Goal: Obtain resource: Download file/media

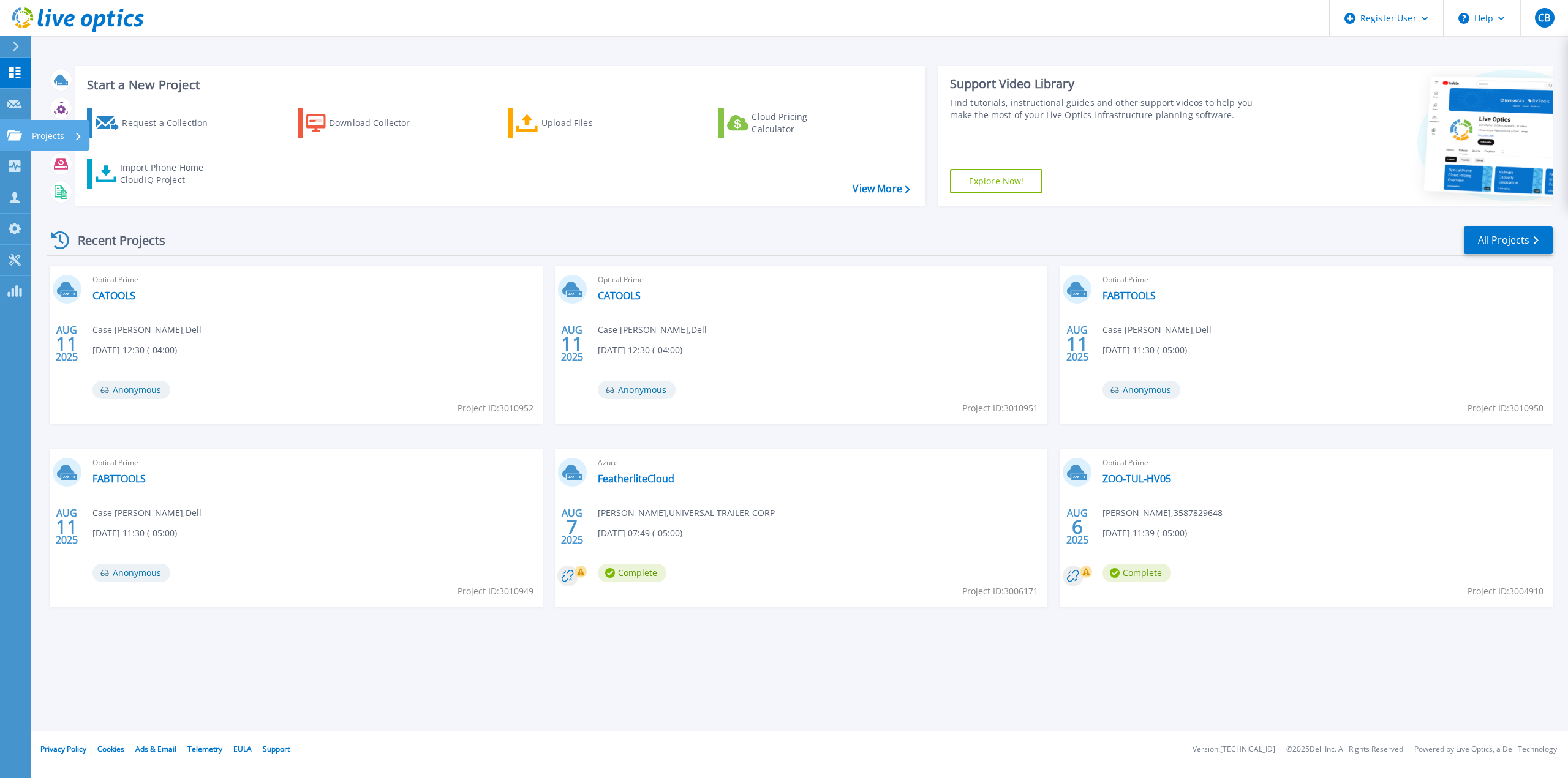
drag, startPoint x: 26, startPoint y: 139, endPoint x: 34, endPoint y: 140, distance: 8.1
click at [26, 139] on link "Projects Projects" at bounding box center [15, 136] width 31 height 32
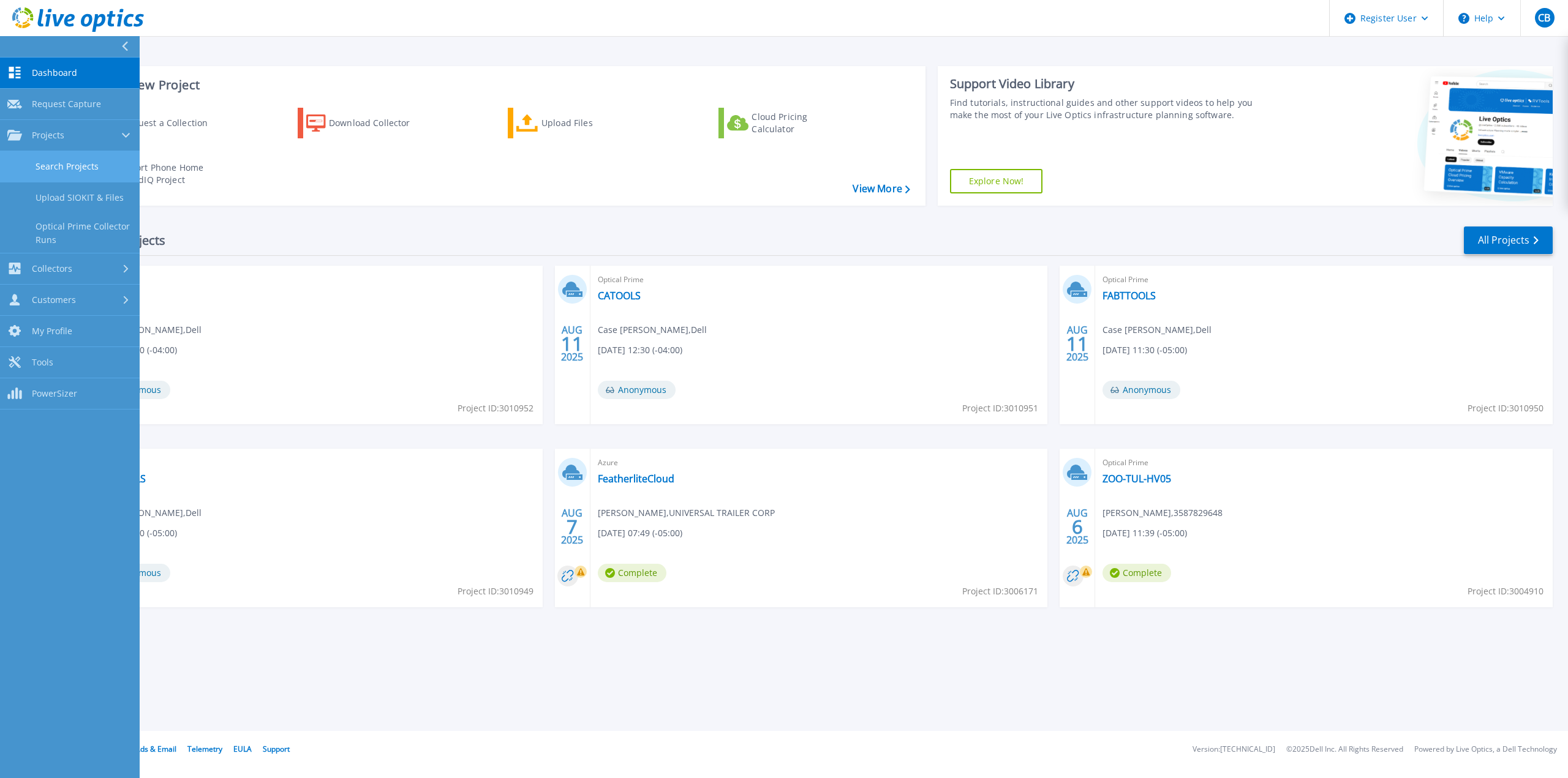
click at [70, 172] on link "Search Projects" at bounding box center [70, 167] width 140 height 32
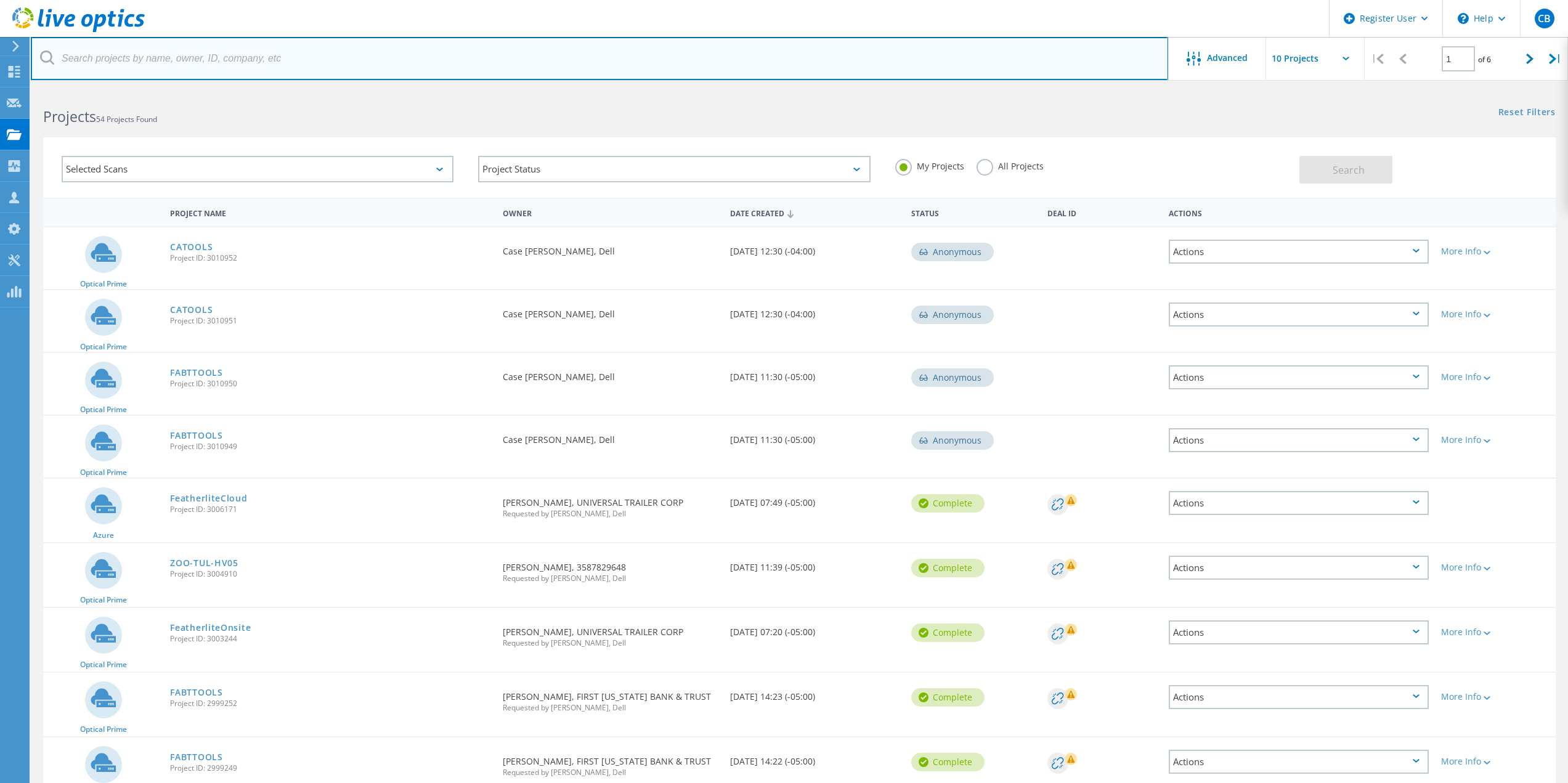
drag, startPoint x: 0, startPoint y: 0, endPoint x: 700, endPoint y: 120, distance: 710.2
click at [355, 57] on input "text" at bounding box center [599, 58] width 1137 height 43
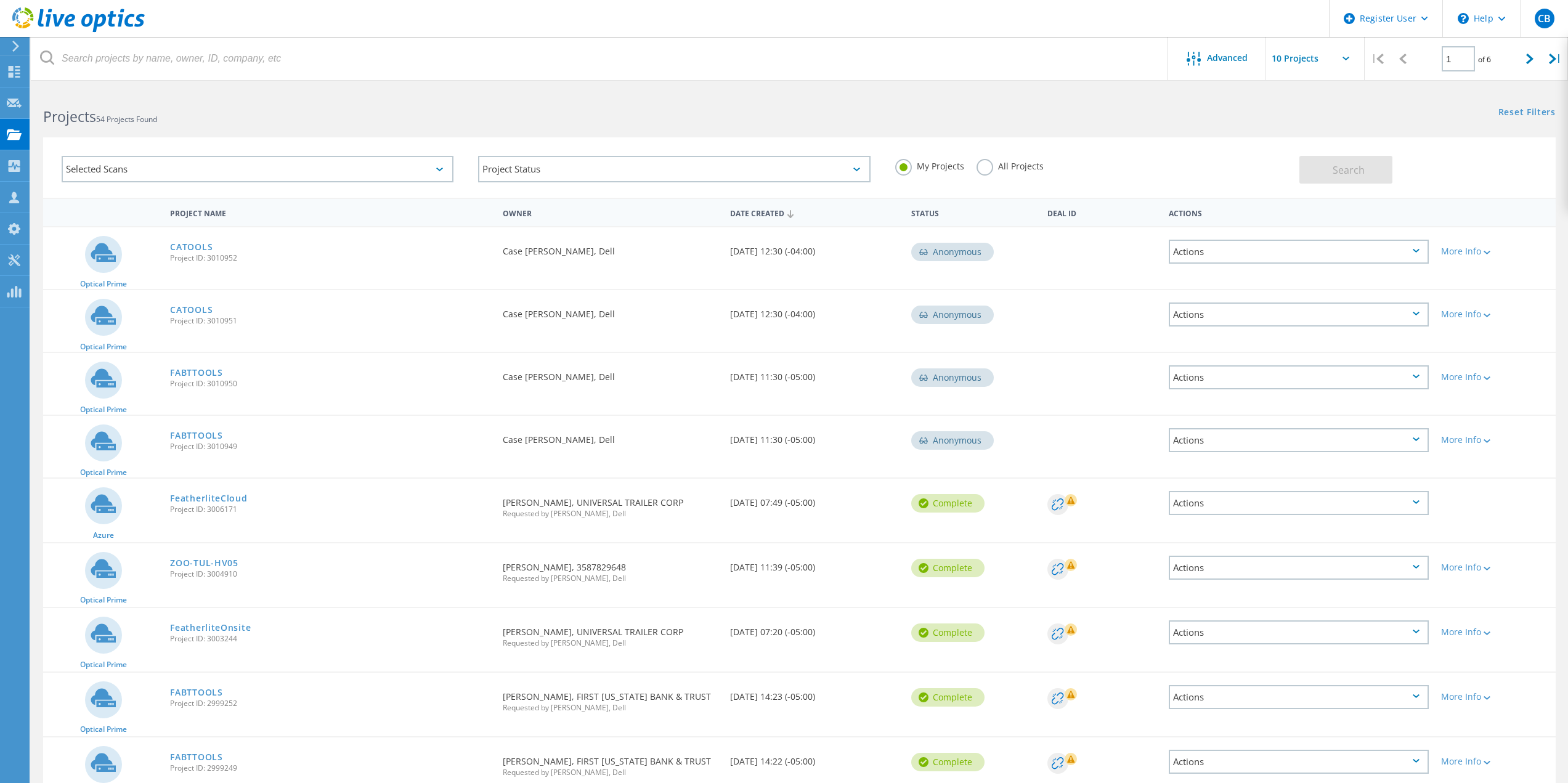
click at [989, 165] on label "All Projects" at bounding box center [1010, 165] width 67 height 12
click at [0, 0] on input "All Projects" at bounding box center [0, 0] width 0 height 0
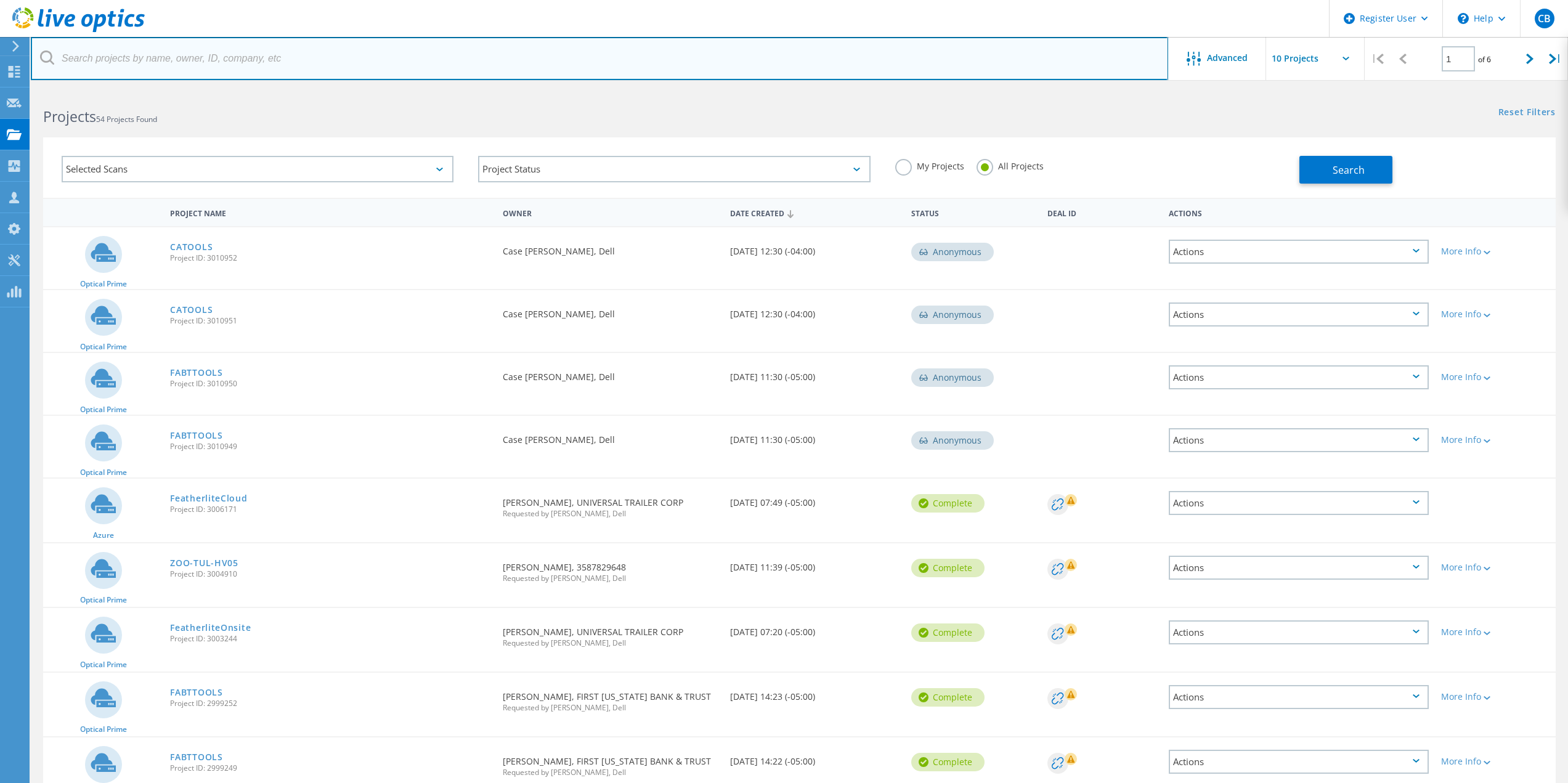
click at [817, 48] on input "text" at bounding box center [599, 58] width 1137 height 43
click at [465, 53] on input "text" at bounding box center [599, 58] width 1137 height 43
click at [387, 50] on input "text" at bounding box center [599, 58] width 1137 height 43
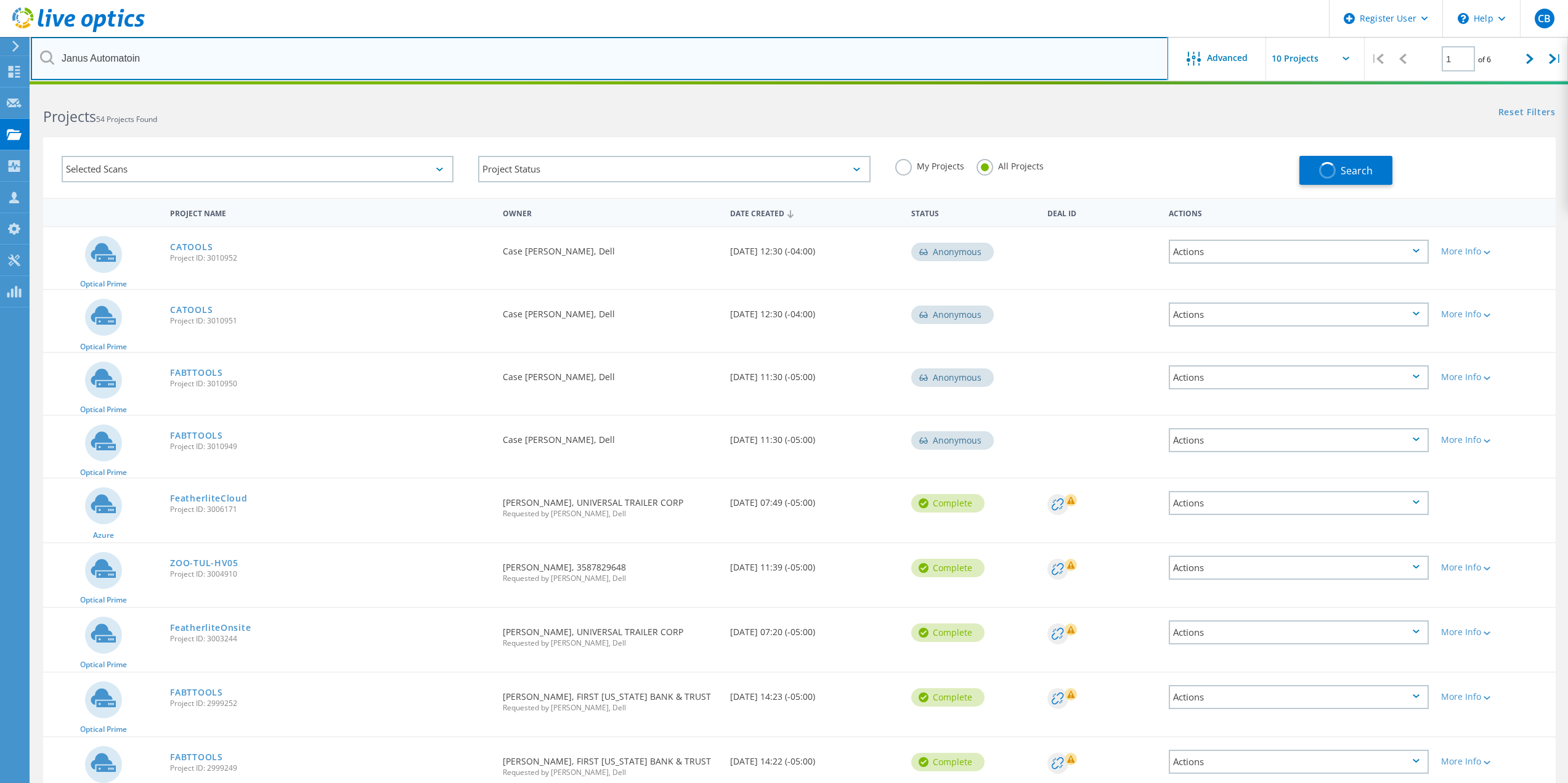
click at [400, 48] on input "Janus Automatoin" at bounding box center [599, 58] width 1137 height 43
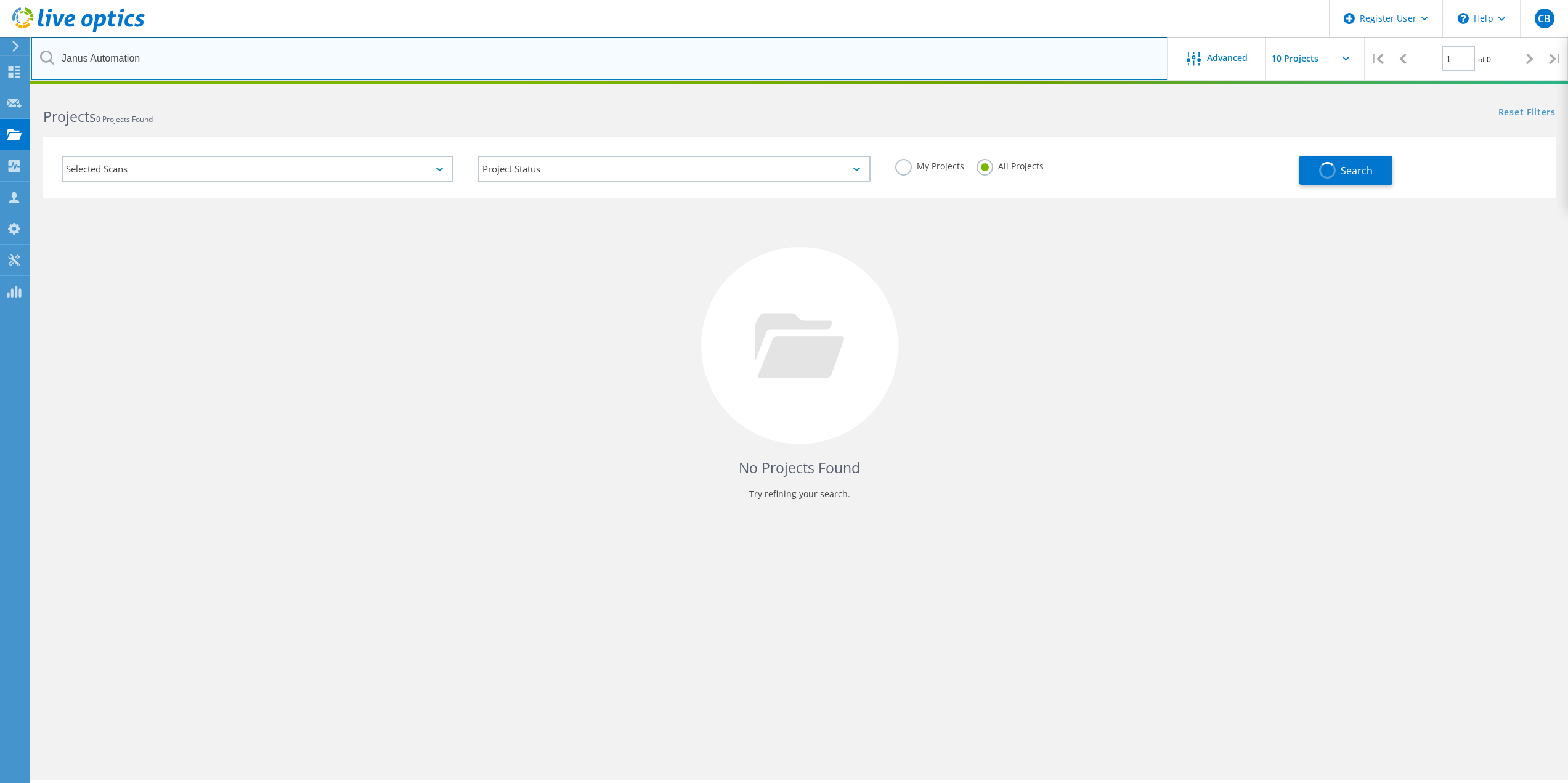
click at [884, 61] on input "Janus Automation" at bounding box center [599, 58] width 1137 height 43
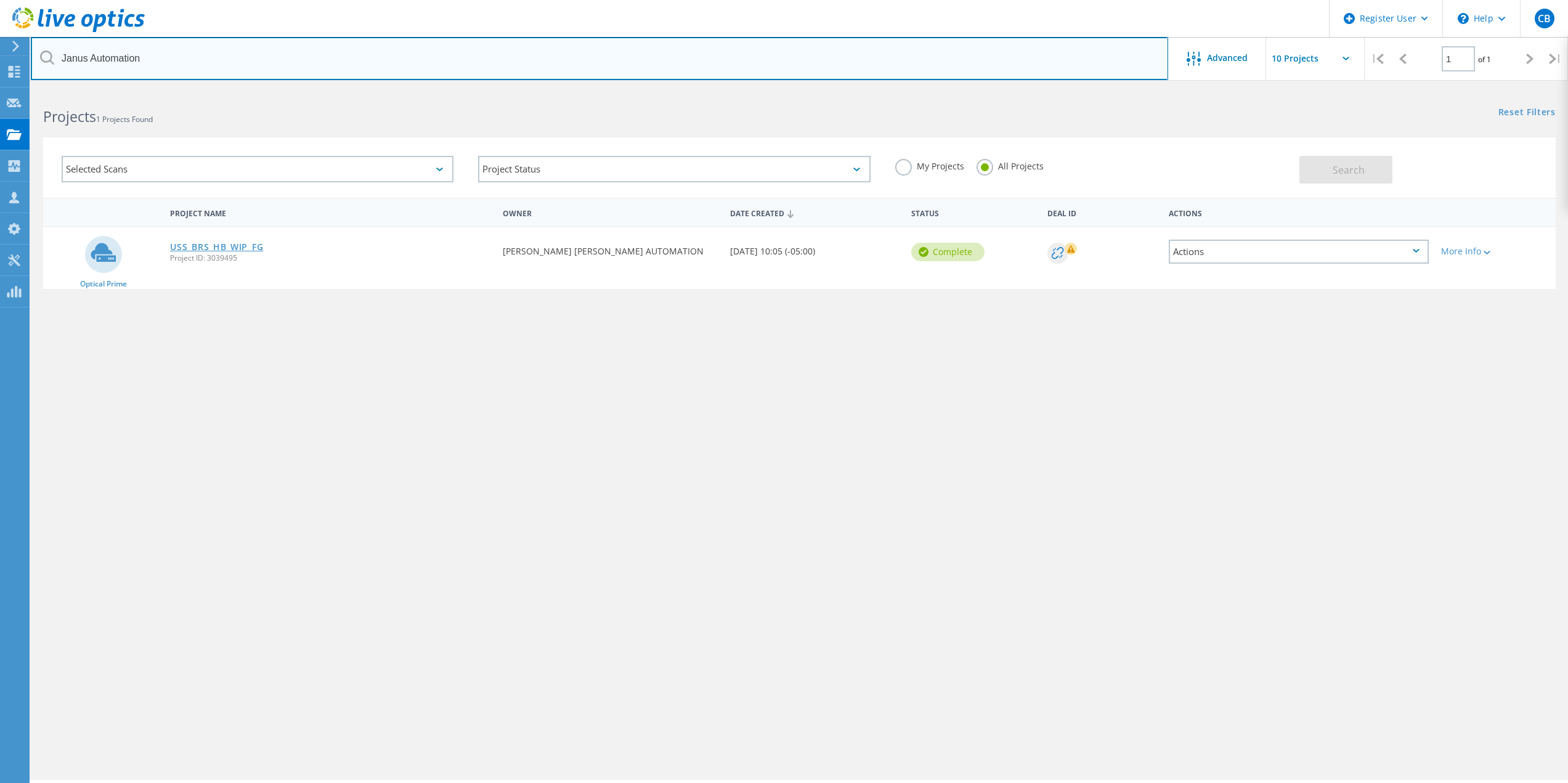
type input "Janus Automation"
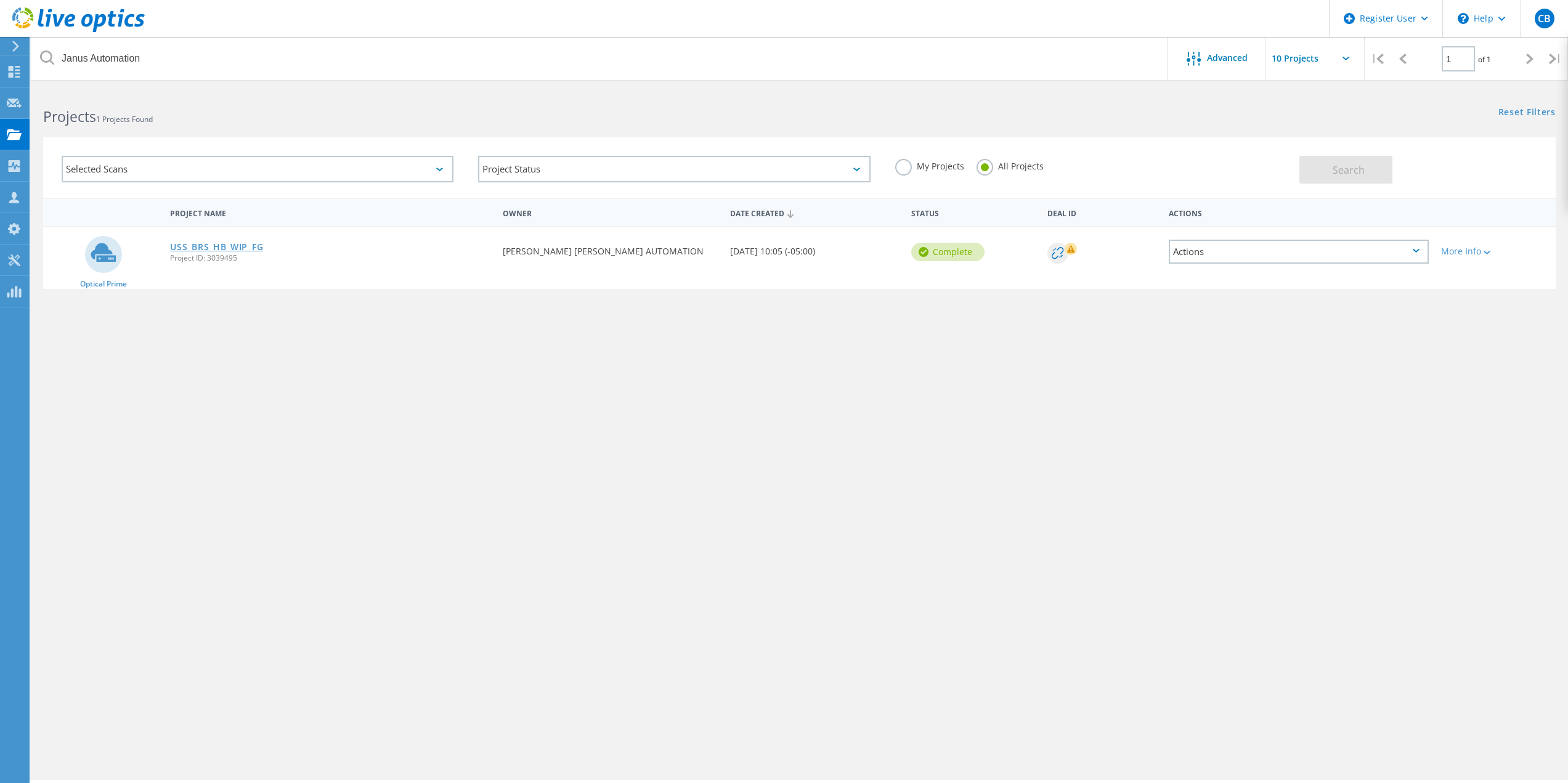
click at [230, 248] on link "USS_BRS_HB_WIP_FG" at bounding box center [216, 246] width 93 height 9
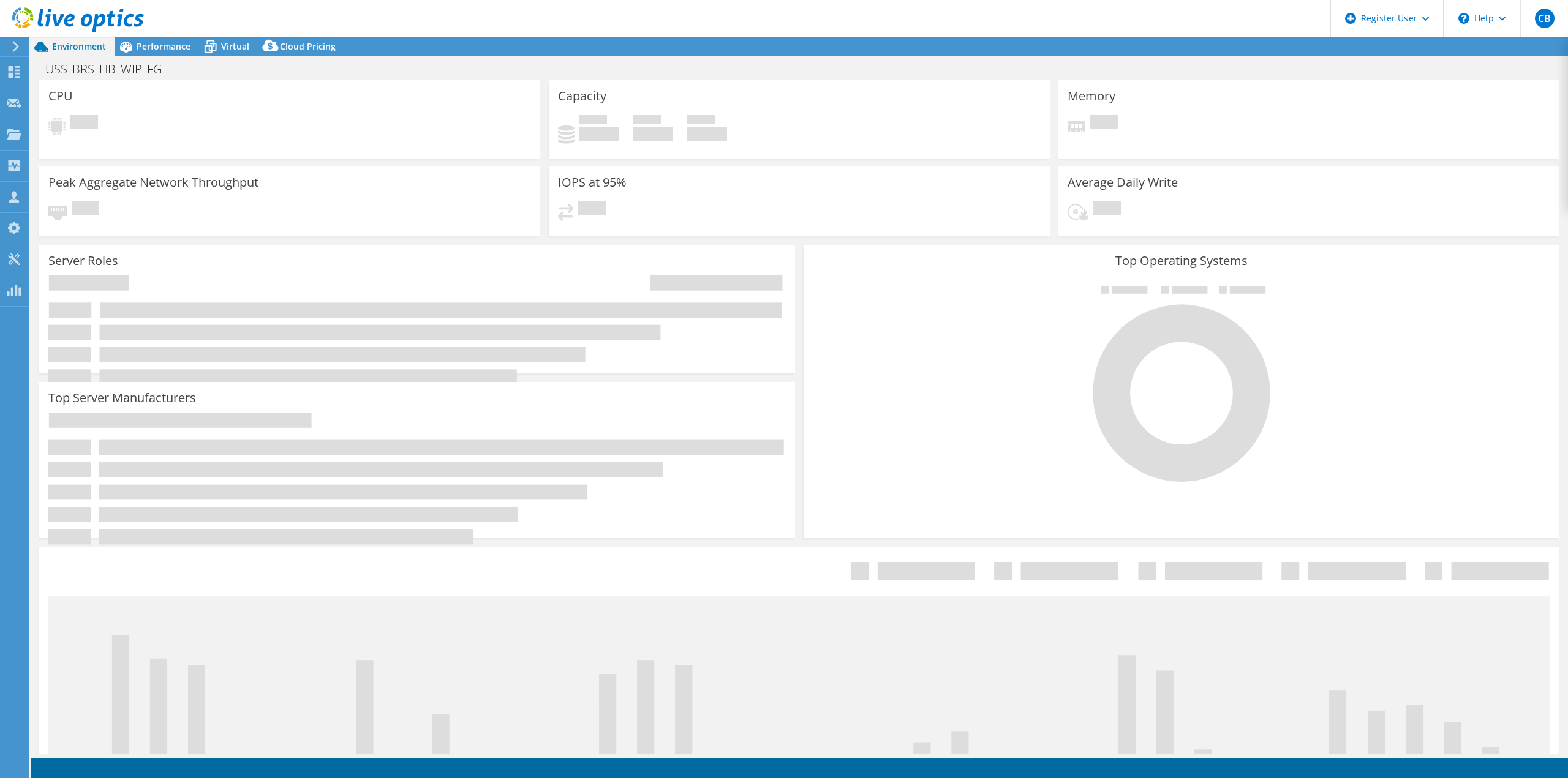
select select "USD"
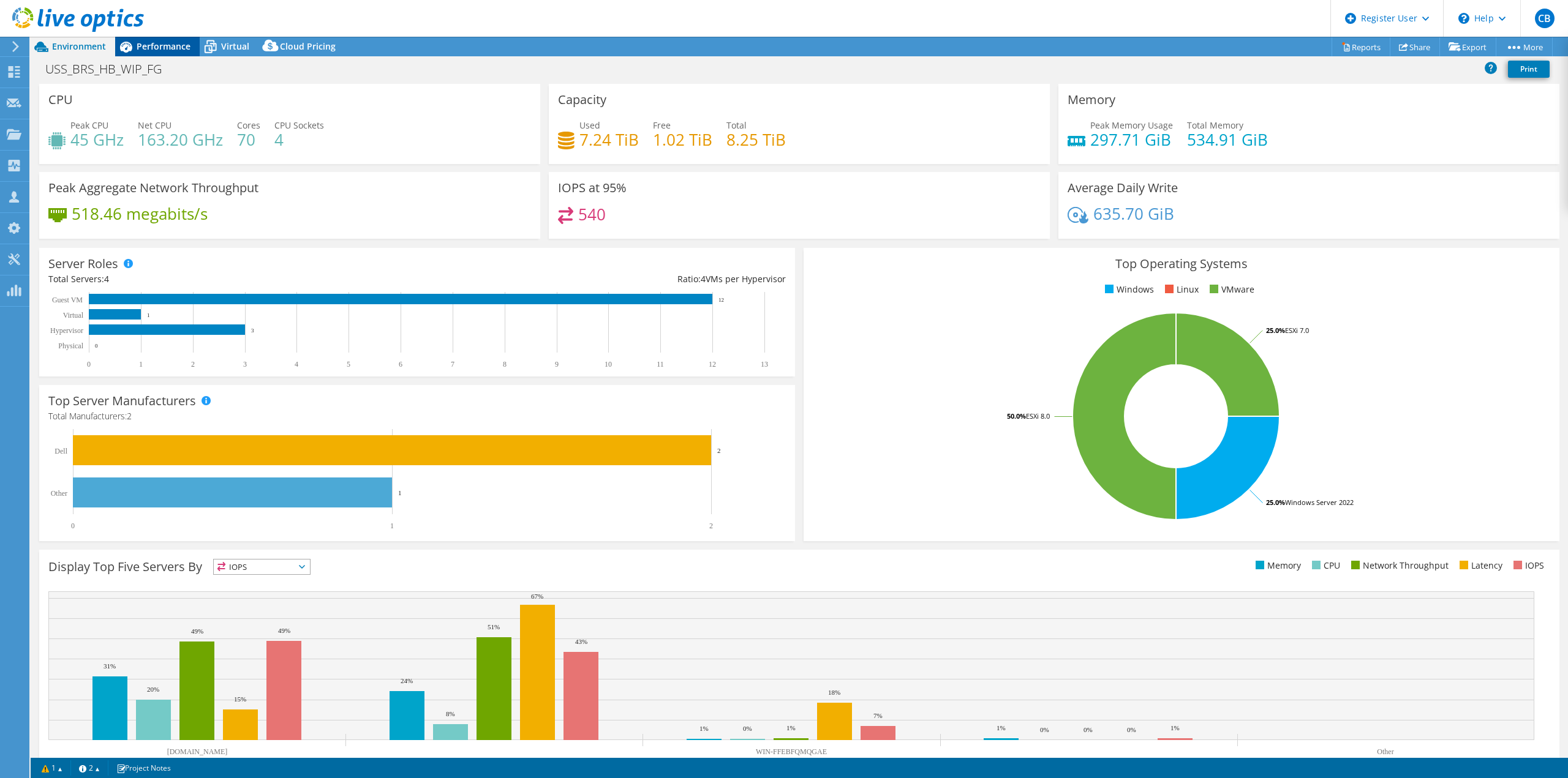
click at [146, 53] on div "Performance" at bounding box center [157, 47] width 85 height 20
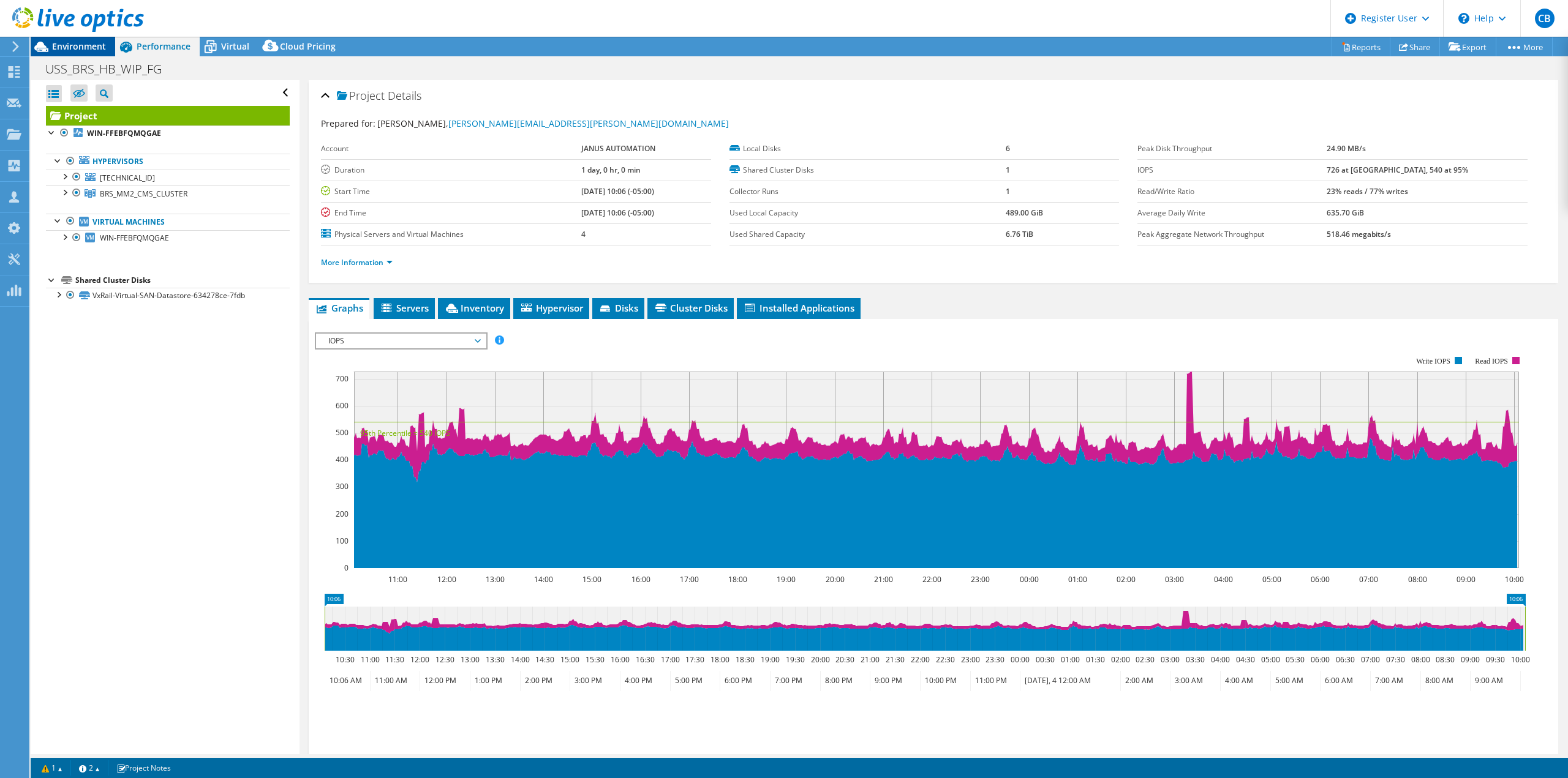
click at [93, 49] on span "Environment" at bounding box center [79, 47] width 54 height 12
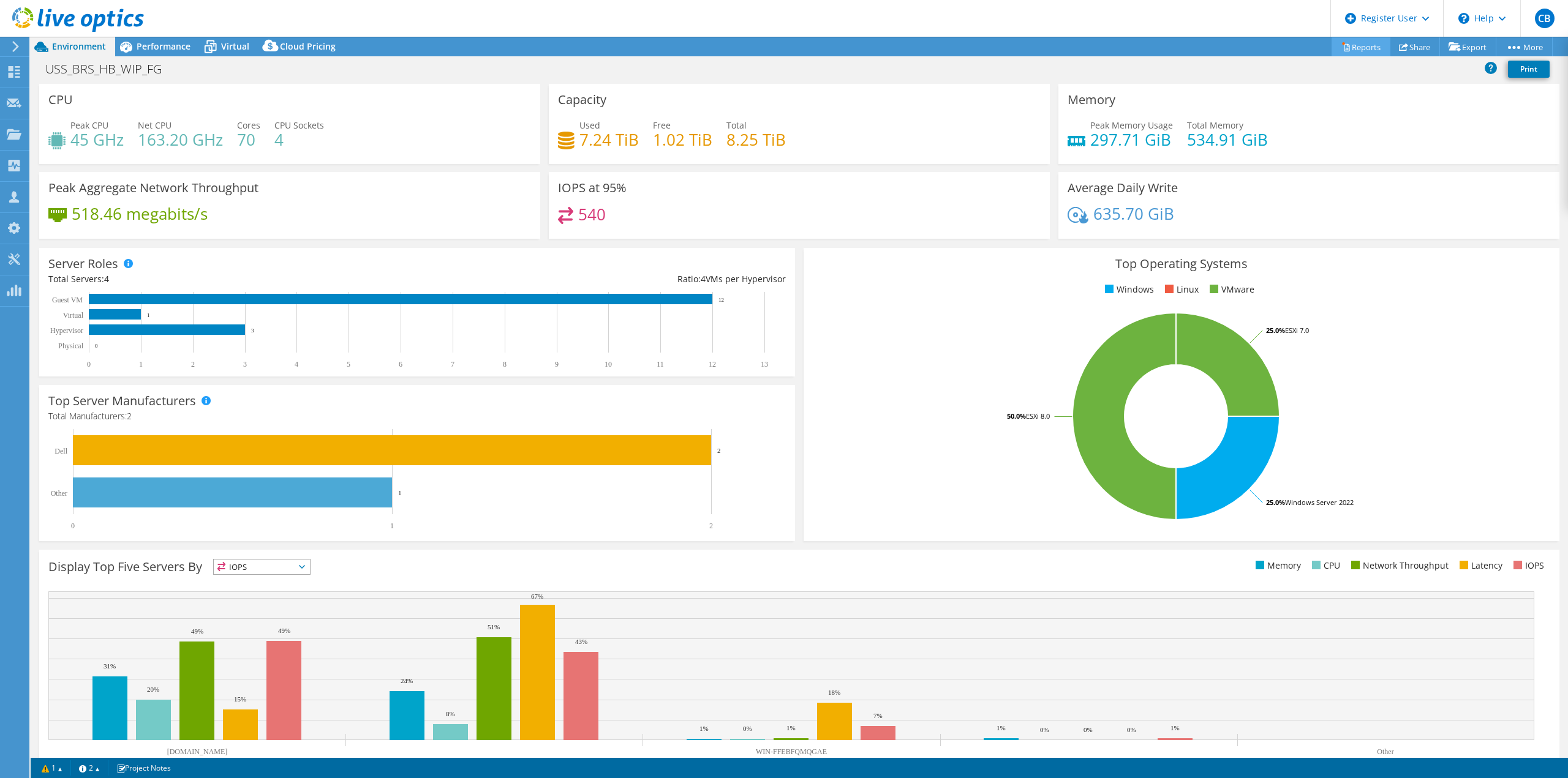
click at [1353, 46] on link "Reports" at bounding box center [1360, 47] width 58 height 19
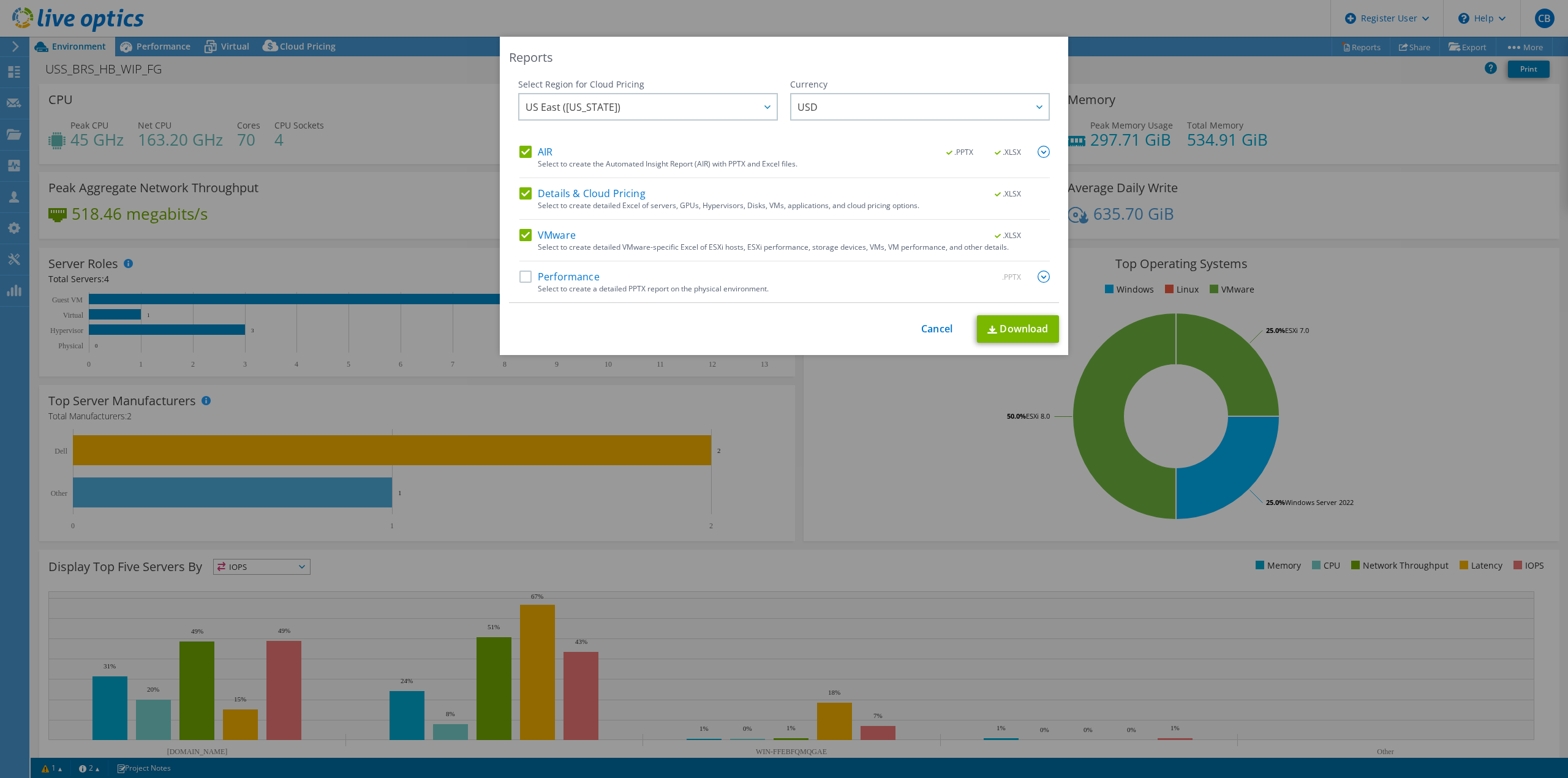
click at [524, 276] on label "Performance" at bounding box center [560, 276] width 80 height 12
click at [0, 0] on input "Performance" at bounding box center [0, 0] width 0 height 0
click at [1004, 322] on link "Download" at bounding box center [1018, 329] width 82 height 28
click at [933, 331] on link "Cancel" at bounding box center [937, 329] width 32 height 12
